Goal: Information Seeking & Learning: Learn about a topic

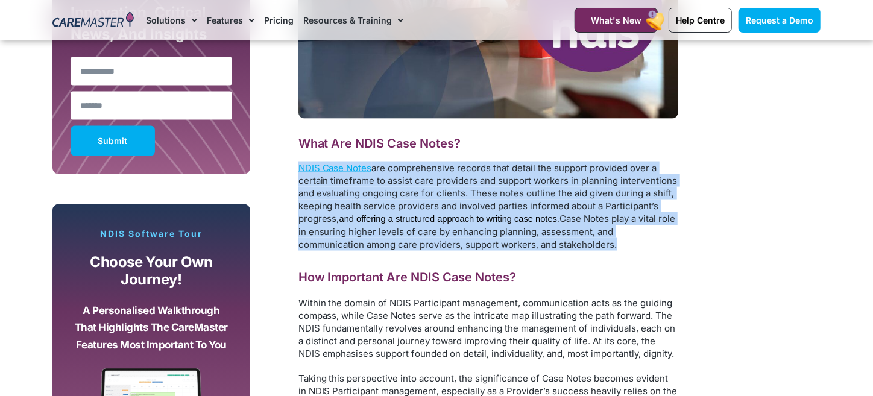
drag, startPoint x: 623, startPoint y: 242, endPoint x: 256, endPoint y: 168, distance: 374.5
copy p "NDIS Case Notes are comprehensive records that detail the support provided over…"
